Goal: Navigation & Orientation: Find specific page/section

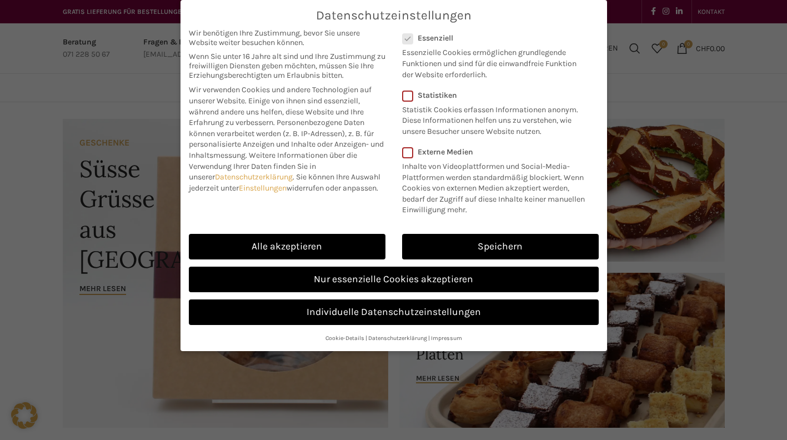
click at [549, 235] on link "Speichern" at bounding box center [500, 247] width 197 height 26
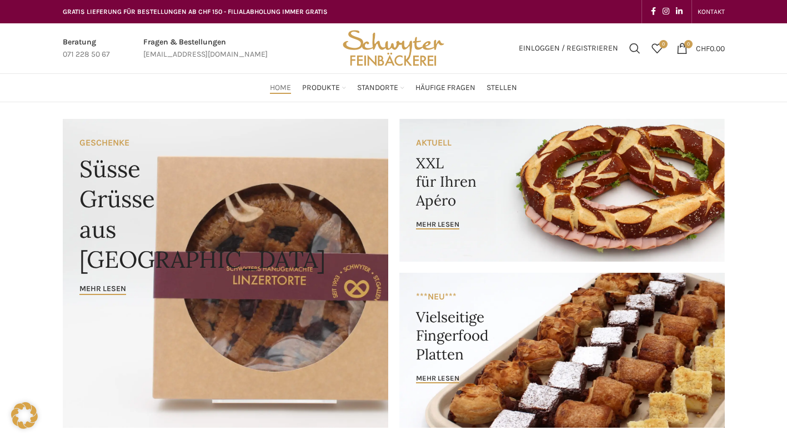
click at [333, 89] on span "Produkte" at bounding box center [321, 88] width 38 height 11
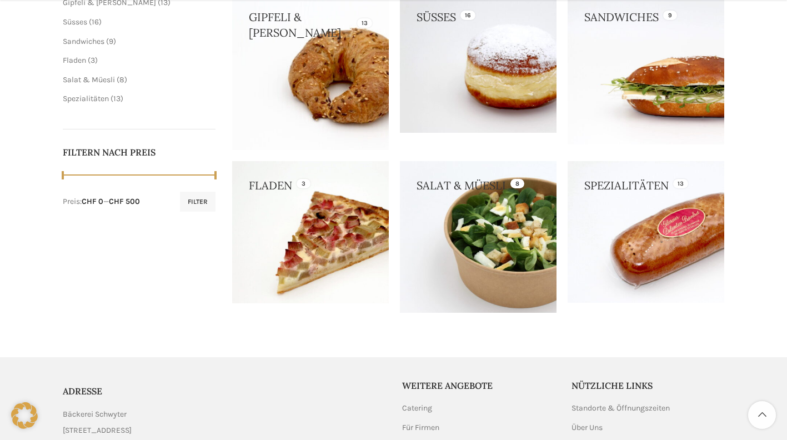
scroll to position [391, 0]
click at [480, 261] on link at bounding box center [478, 237] width 157 height 152
